Goal: Task Accomplishment & Management: Manage account settings

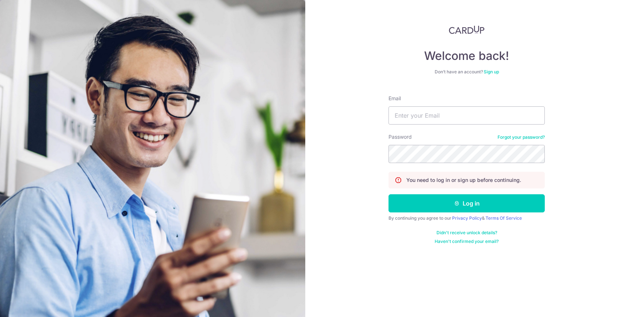
click at [433, 105] on div "Email" at bounding box center [466, 110] width 156 height 30
click at [433, 114] on input "Email" at bounding box center [466, 115] width 156 height 18
type input "[EMAIL_ADDRESS][DOMAIN_NAME]"
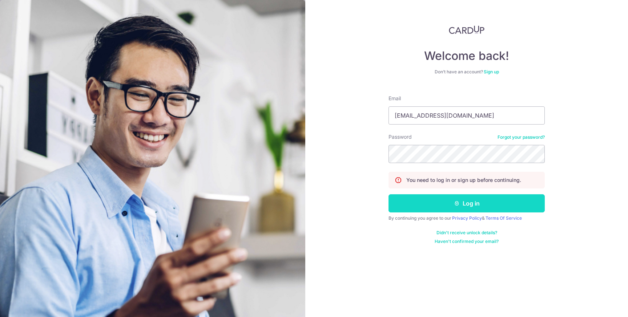
click at [469, 204] on button "Log in" at bounding box center [466, 203] width 156 height 18
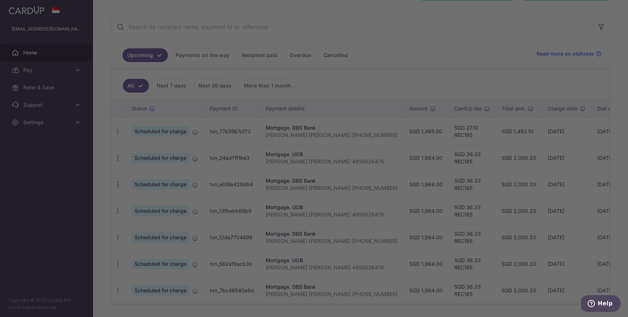
scroll to position [126, 0]
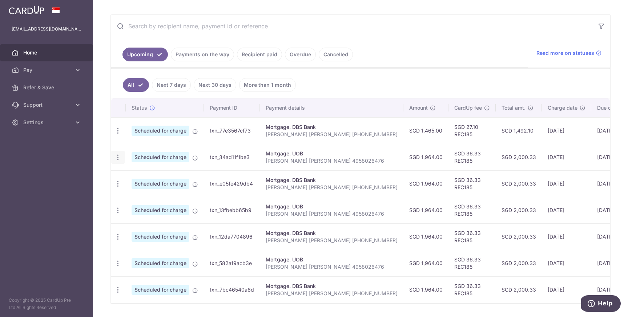
click at [120, 156] on icon "button" at bounding box center [118, 158] width 8 height 8
click at [117, 154] on icon "button" at bounding box center [118, 158] width 8 height 8
click at [149, 178] on span "Update payment" at bounding box center [156, 177] width 49 height 9
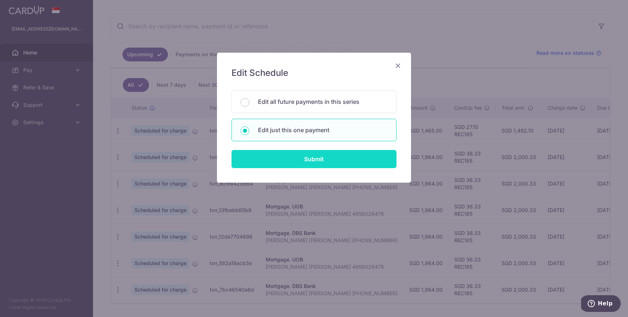
click at [314, 158] on input "Submit" at bounding box center [313, 159] width 165 height 18
radio input "true"
type input "1,964.00"
type input "[DATE]"
type input "[PERSON_NAME] [PERSON_NAME] 4958026476"
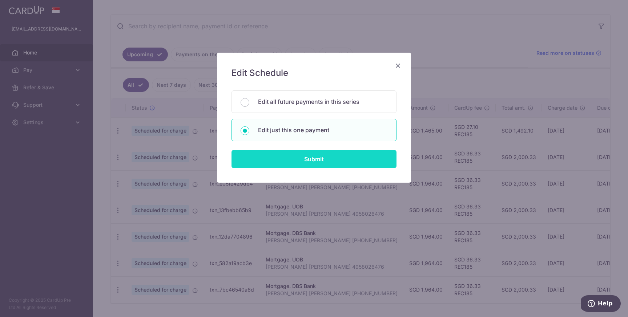
type input "REC185"
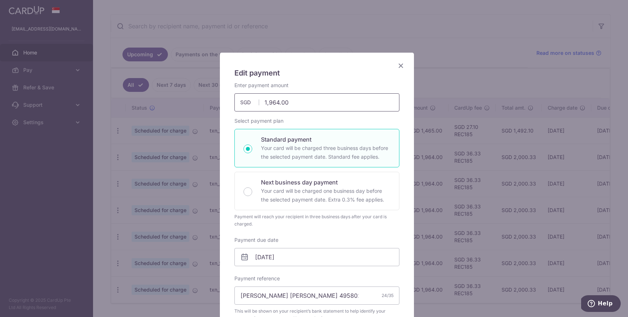
click at [266, 103] on input "1,964.00" at bounding box center [316, 102] width 165 height 18
type input "1,464.00"
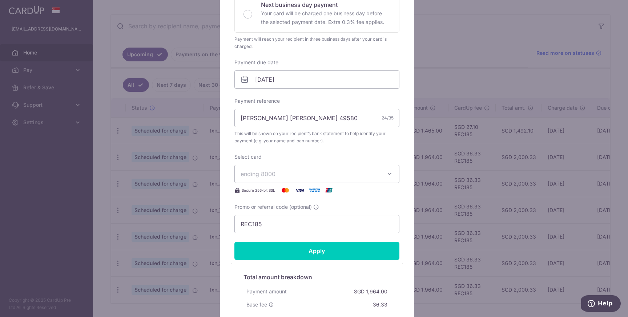
scroll to position [187, 0]
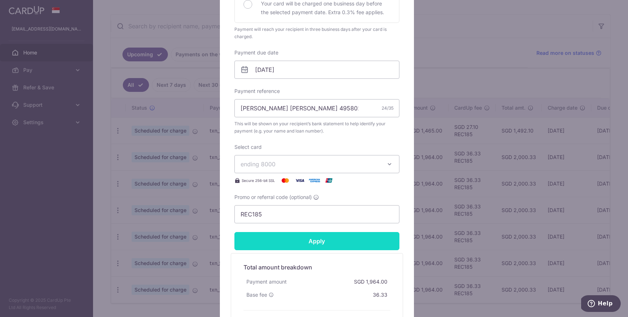
click at [327, 242] on input "Apply" at bounding box center [316, 241] width 165 height 18
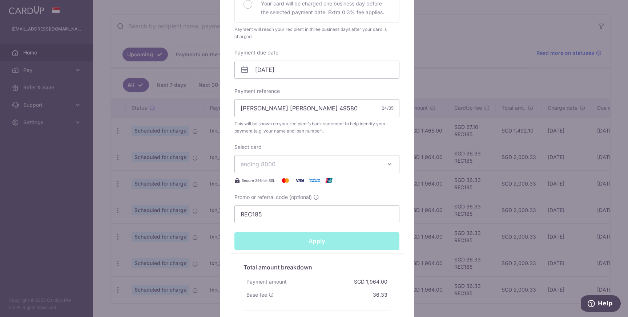
type input "Successfully Applied"
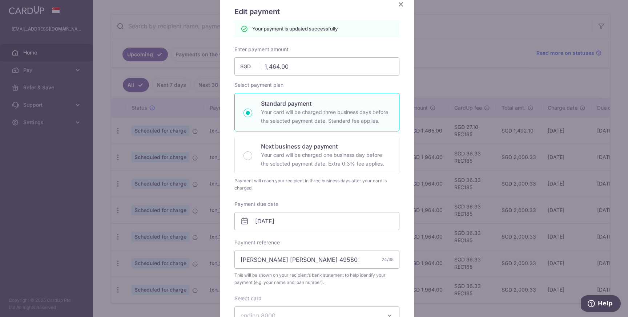
scroll to position [61, 0]
drag, startPoint x: 304, startPoint y: 67, endPoint x: 267, endPoint y: 64, distance: 36.9
click at [267, 64] on input "1,464.00" at bounding box center [316, 67] width 165 height 18
click at [266, 64] on input "1,464.00" at bounding box center [316, 67] width 165 height 18
click at [267, 66] on input "1,464.00" at bounding box center [316, 67] width 165 height 18
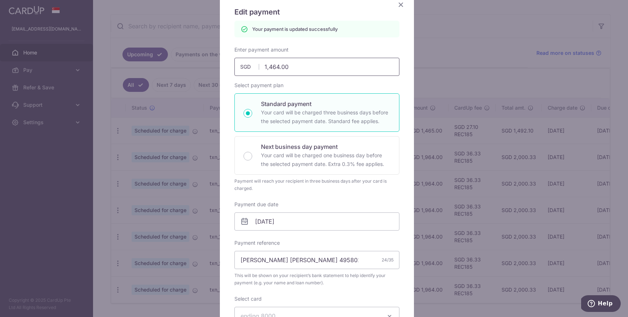
type input "1364.00"
type input "Apply"
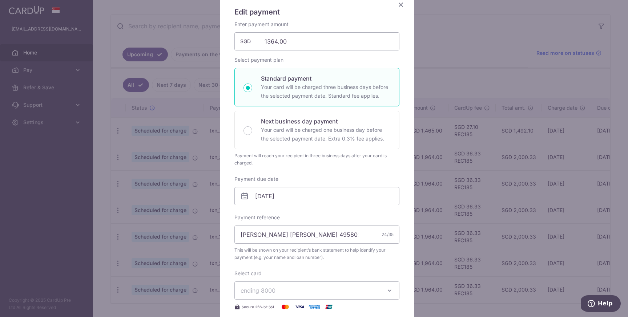
type input "1,364.00"
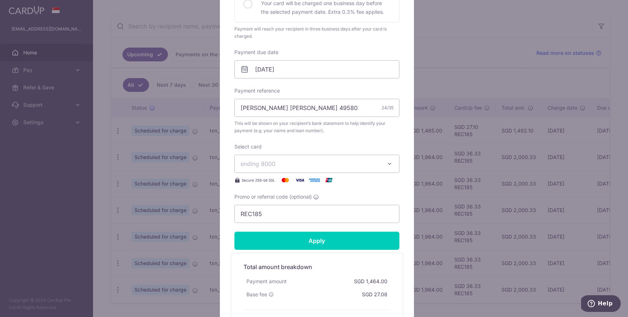
scroll to position [194, 0]
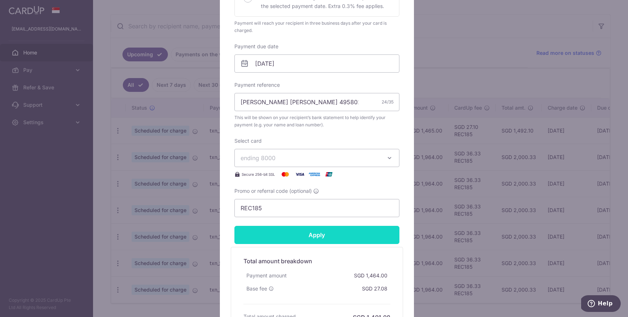
click at [314, 232] on input "Apply" at bounding box center [316, 235] width 165 height 18
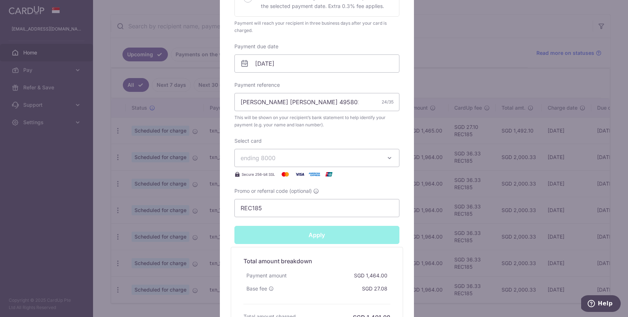
type input "Successfully Applied"
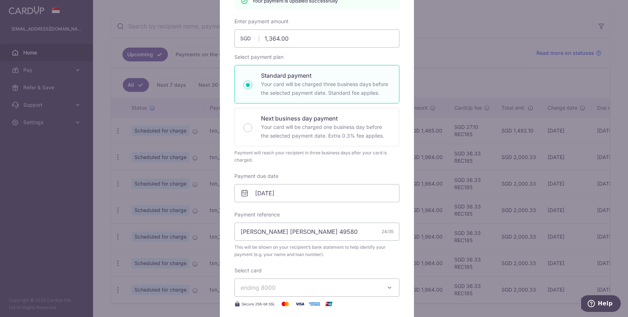
scroll to position [86, 0]
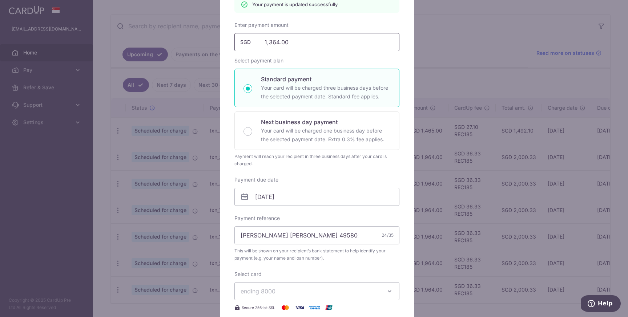
click at [275, 44] on input "1,364.00" at bounding box center [316, 42] width 165 height 18
type input "1368.00"
type input "Apply"
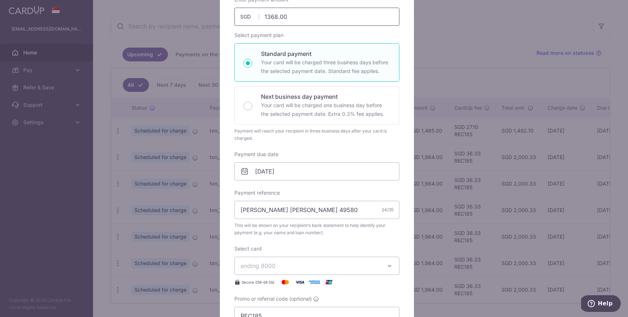
scroll to position [60, 0]
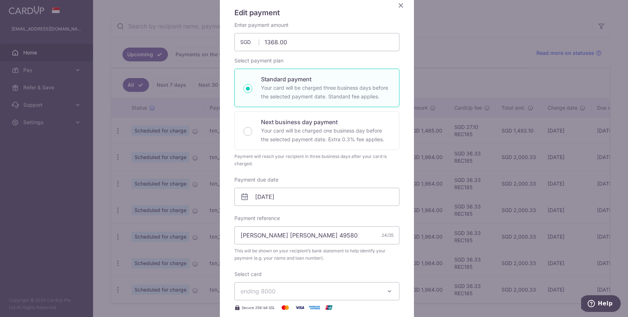
type input "1,368.00"
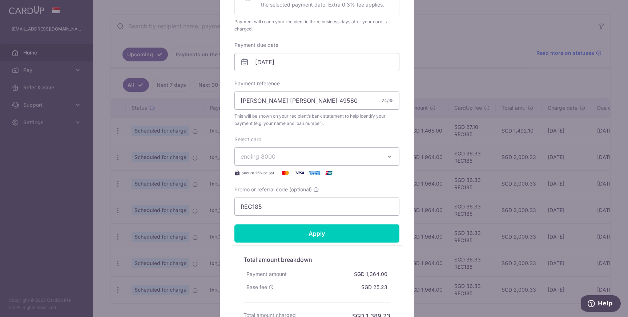
scroll to position [224, 0]
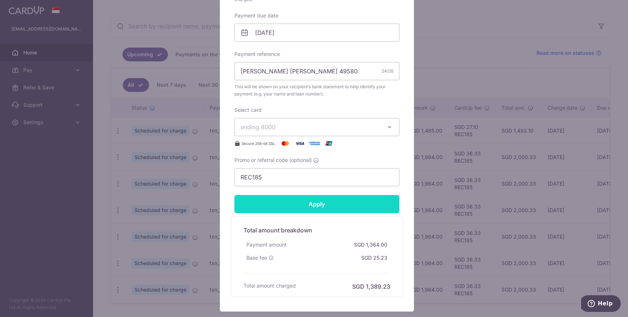
click at [322, 204] on input "Apply" at bounding box center [316, 204] width 165 height 18
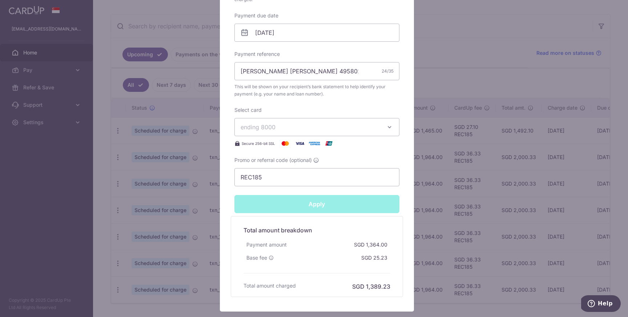
type input "Successfully Applied"
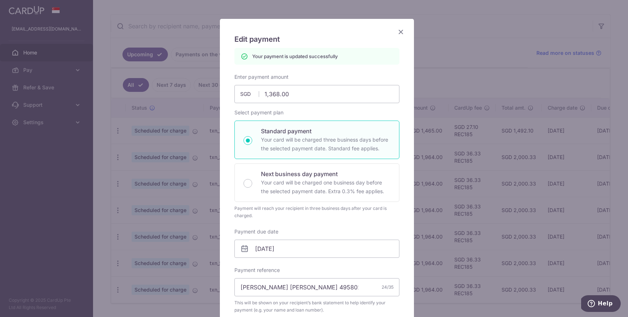
scroll to position [31, 0]
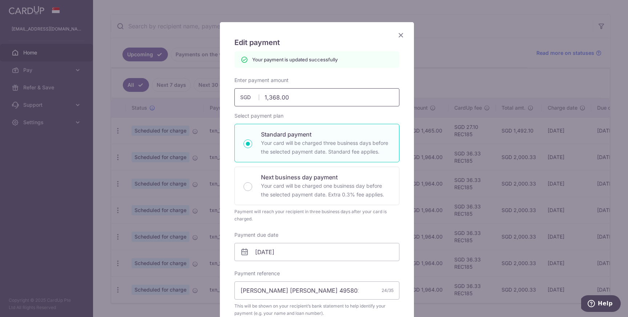
drag, startPoint x: 275, startPoint y: 98, endPoint x: 270, endPoint y: 97, distance: 5.6
click at [270, 97] on input "1,368.00" at bounding box center [316, 97] width 165 height 18
type input "137.00"
type input "Apply"
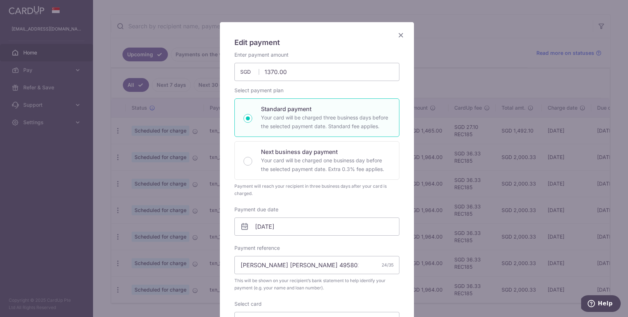
type input "1,370.00"
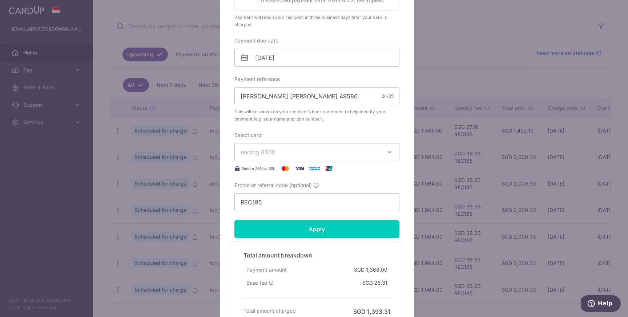
scroll to position [200, 0]
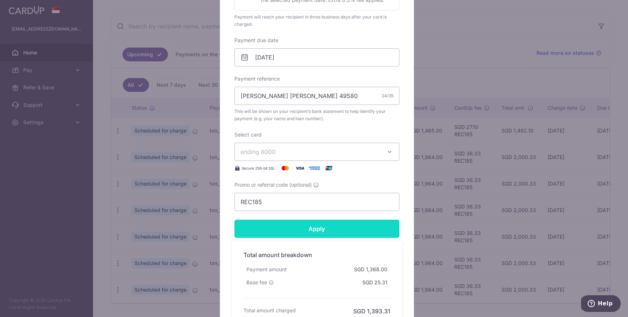
click at [304, 232] on input "Apply" at bounding box center [316, 229] width 165 height 18
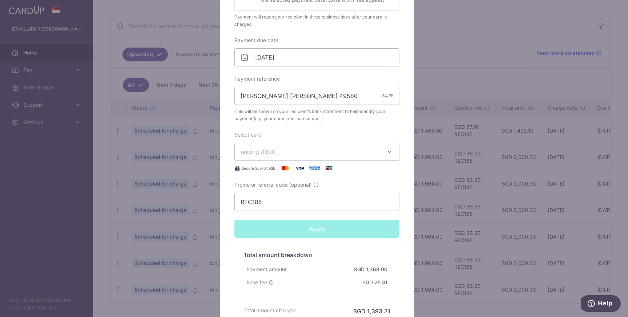
type input "Successfully Applied"
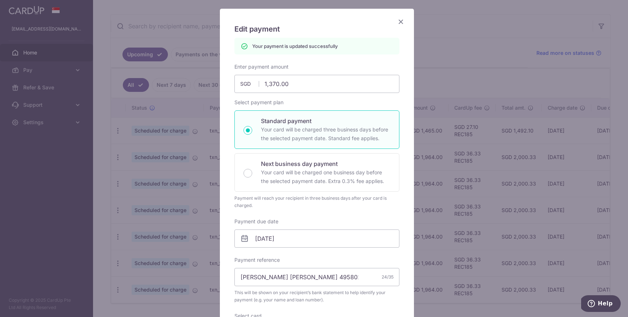
scroll to position [44, 0]
click at [276, 84] on input "1,370.00" at bounding box center [316, 84] width 165 height 18
type input "1375.00"
type input "Apply"
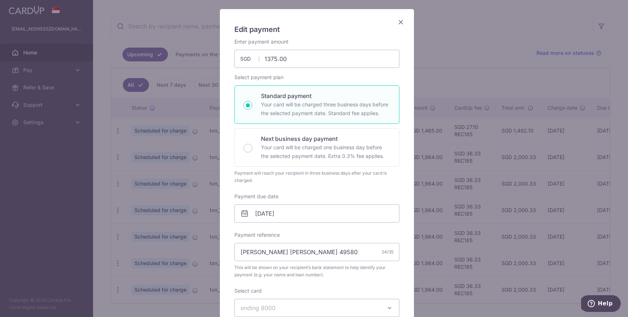
type input "1,375.00"
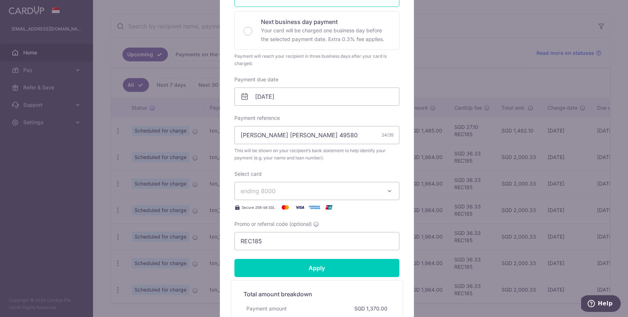
scroll to position [187, 0]
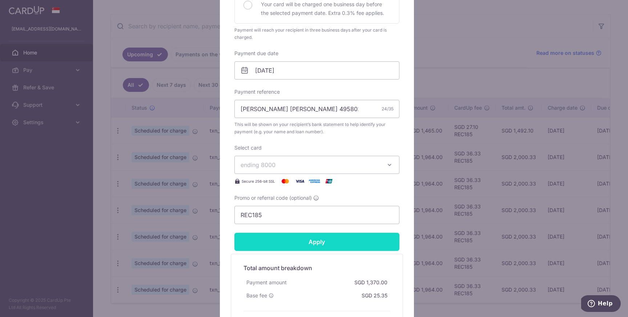
click at [334, 242] on input "Apply" at bounding box center [316, 242] width 165 height 18
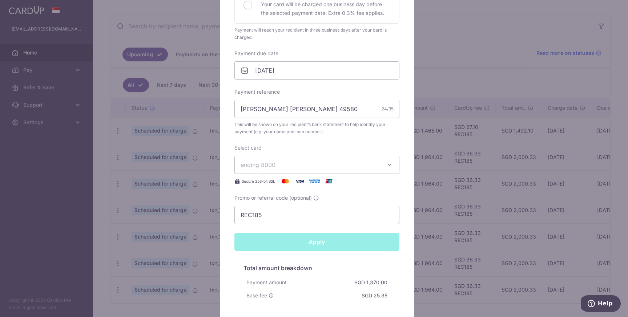
type input "Successfully Applied"
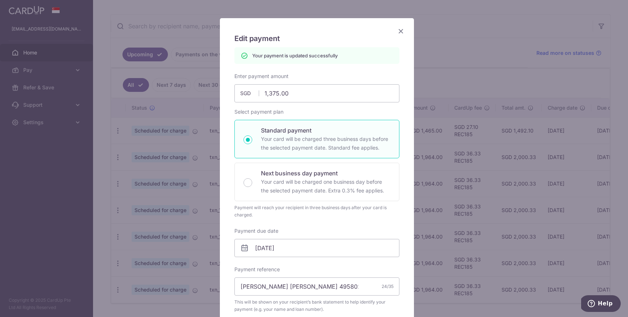
scroll to position [0, 0]
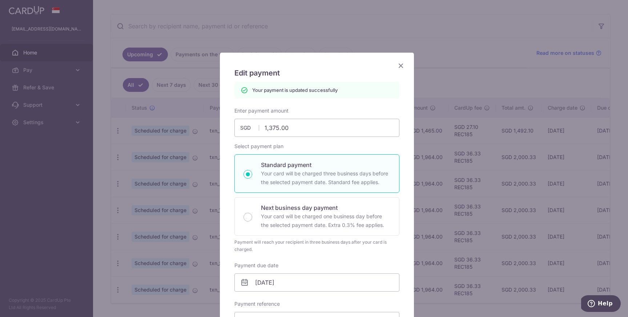
click at [396, 63] on icon "Close" at bounding box center [400, 65] width 9 height 9
